Goal: Check status: Check status

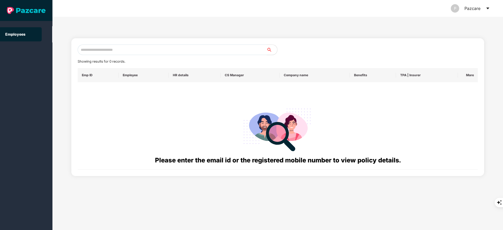
click at [109, 46] on input "text" at bounding box center [172, 50] width 189 height 10
paste input "**********"
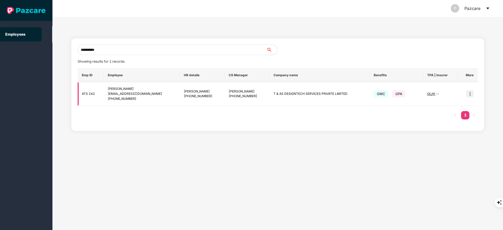
type input "**********"
click at [466, 91] on td at bounding box center [468, 94] width 20 height 24
click at [473, 91] on img at bounding box center [470, 93] width 7 height 7
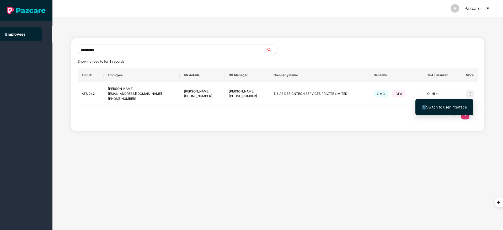
click at [455, 103] on li "Switch to user interface" at bounding box center [445, 107] width 58 height 11
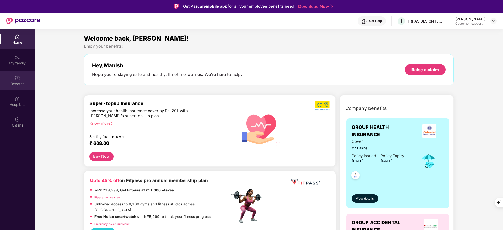
click at [7, 85] on div "Benefits" at bounding box center [17, 83] width 35 height 5
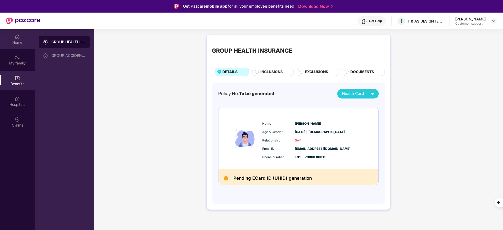
click at [17, 40] on div "Home" at bounding box center [17, 42] width 35 height 5
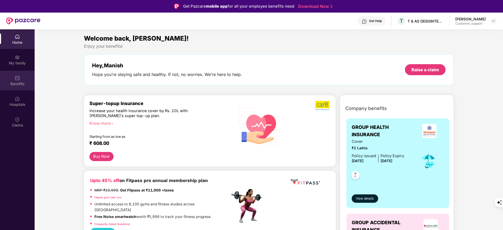
click at [12, 85] on div "Benefits" at bounding box center [17, 83] width 35 height 5
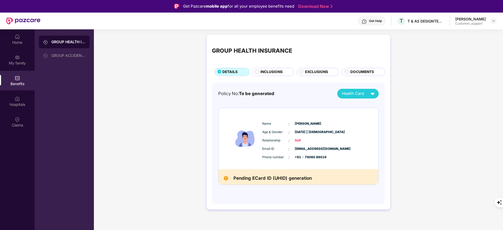
click at [373, 24] on div "Get Help" at bounding box center [372, 20] width 28 height 9
click at [291, 86] on div "Policy No: To be generated Health Card Name : [PERSON_NAME] Age & Gender : [DAT…" at bounding box center [298, 144] width 173 height 122
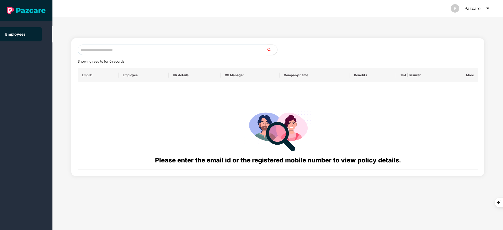
click at [99, 46] on input "text" at bounding box center [172, 50] width 189 height 10
paste input "**********"
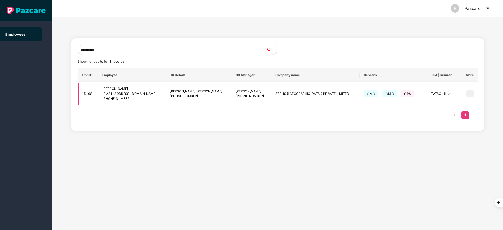
type input "**********"
click at [470, 93] on img at bounding box center [470, 93] width 7 height 7
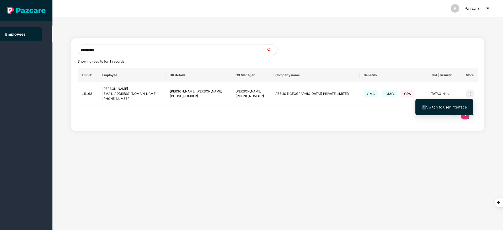
click at [455, 106] on span "Switch to user interface" at bounding box center [447, 107] width 41 height 4
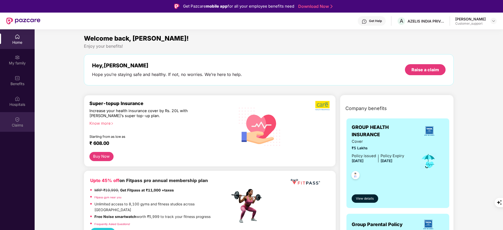
click at [15, 130] on div "Claims" at bounding box center [17, 122] width 35 height 20
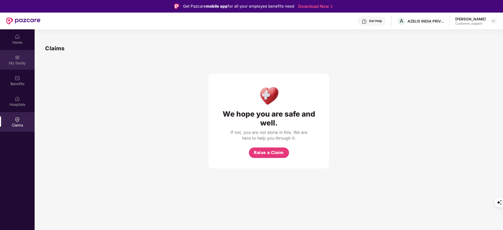
click at [17, 57] on img at bounding box center [17, 57] width 5 height 5
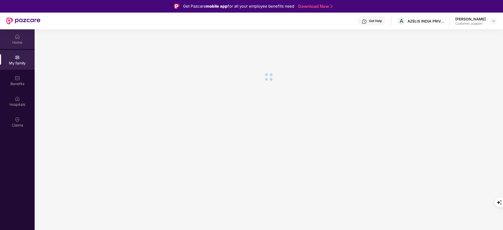
click at [16, 38] on img at bounding box center [17, 36] width 5 height 5
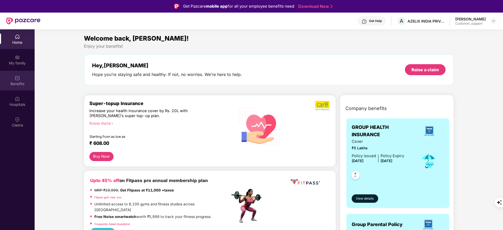
click at [23, 77] on div "Benefits" at bounding box center [17, 81] width 35 height 20
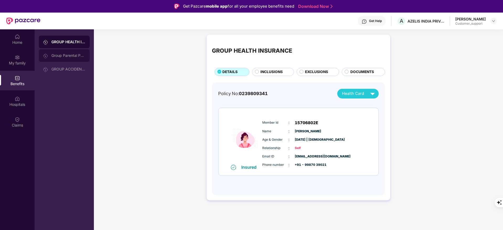
click at [55, 52] on div "Group Parental Policy" at bounding box center [64, 55] width 51 height 13
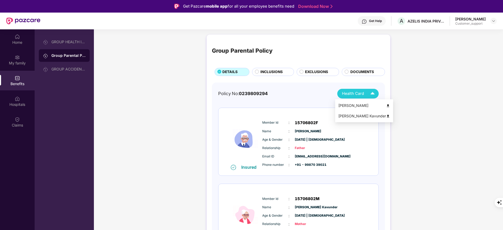
click at [386, 106] on img at bounding box center [388, 106] width 4 height 4
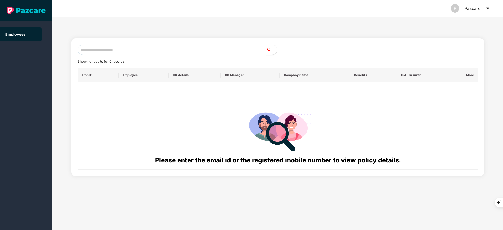
click at [102, 48] on input "text" at bounding box center [172, 50] width 189 height 10
paste input "**********"
type input "*"
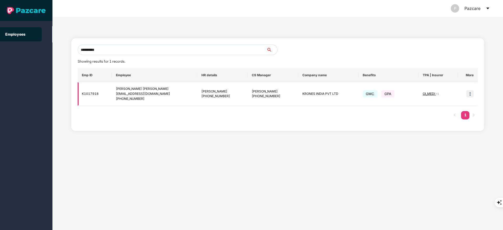
type input "**********"
click at [470, 90] on img at bounding box center [470, 93] width 7 height 7
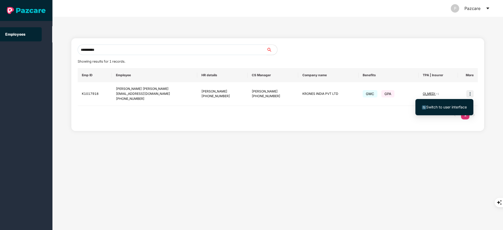
click at [450, 104] on span "Switch to user interface" at bounding box center [444, 107] width 45 height 6
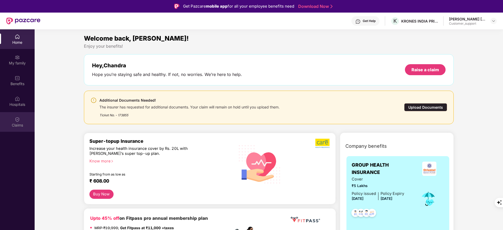
click at [14, 129] on div "Claims" at bounding box center [17, 122] width 35 height 20
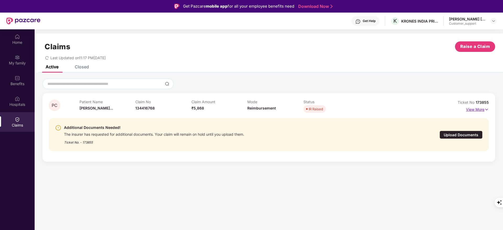
click at [472, 105] on div "Ticket No 173855" at bounding box center [473, 103] width 31 height 6
click at [474, 108] on p "View More" at bounding box center [477, 109] width 23 height 7
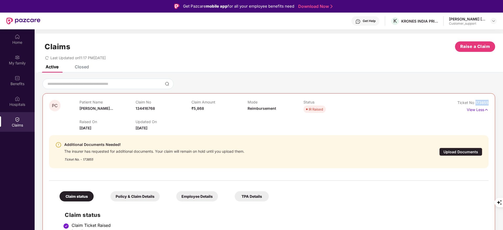
drag, startPoint x: 476, startPoint y: 101, endPoint x: 494, endPoint y: 102, distance: 18.7
click at [494, 102] on div "PC Patient Name [PERSON_NAME]... Claim No 134416768 Claim Amount ₹5,868 Mode Re…" at bounding box center [269, 216] width 453 height 247
copy span "173855"
click at [16, 81] on div "Benefits" at bounding box center [17, 83] width 35 height 5
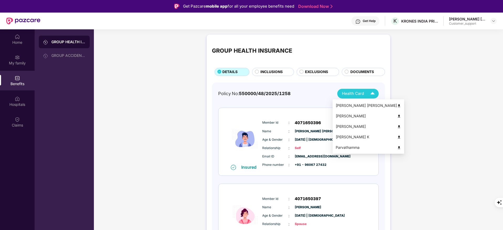
click at [362, 97] on div "Health Card" at bounding box center [359, 93] width 35 height 9
click at [397, 105] on img at bounding box center [399, 106] width 4 height 4
